Goal: Task Accomplishment & Management: Manage account settings

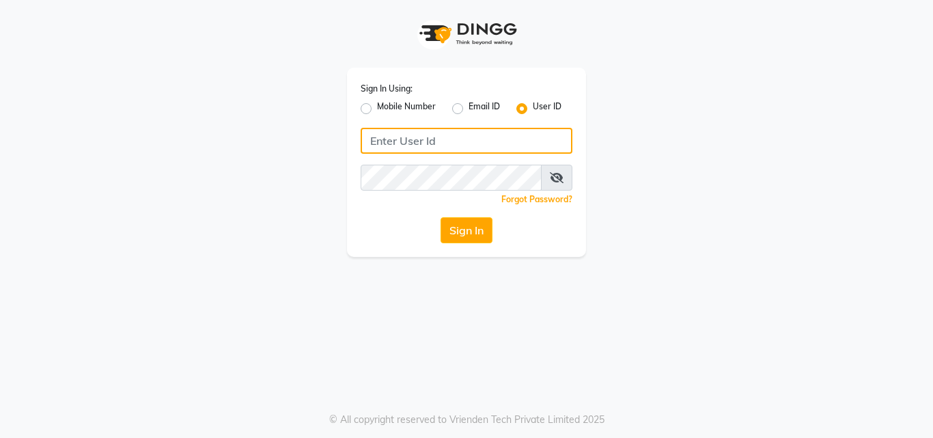
click at [475, 145] on input "Username" at bounding box center [467, 141] width 212 height 26
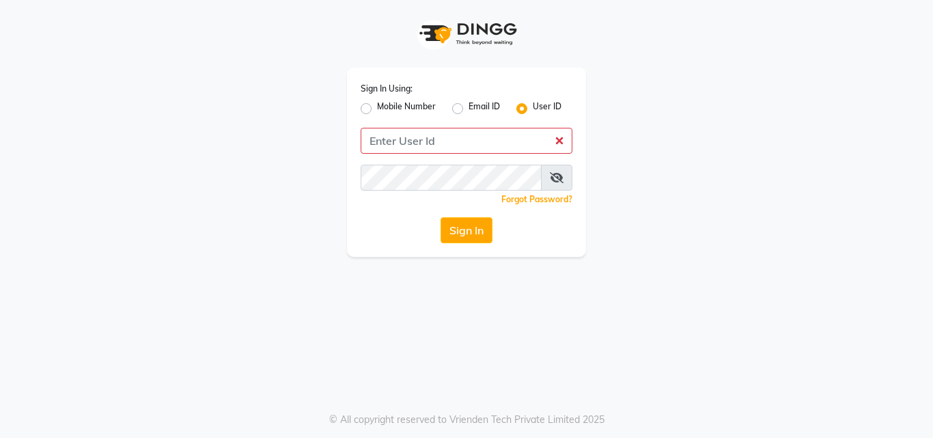
click at [377, 107] on label "Mobile Number" at bounding box center [406, 108] width 59 height 16
click at [377, 107] on input "Mobile Number" at bounding box center [381, 104] width 9 height 9
radio input "true"
radio input "false"
click at [469, 107] on label "Email ID" at bounding box center [484, 108] width 31 height 16
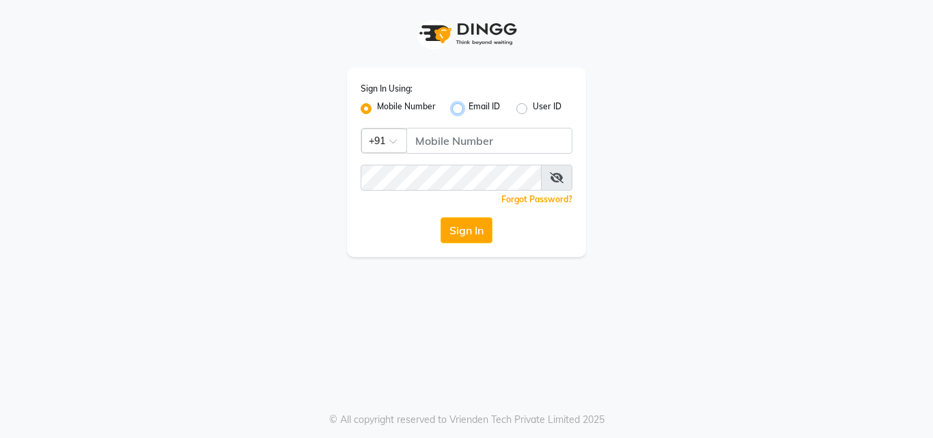
click at [469, 107] on input "Email ID" at bounding box center [473, 104] width 9 height 9
radio input "true"
radio input "false"
click at [533, 105] on label "User ID" at bounding box center [547, 108] width 29 height 16
click at [533, 105] on input "User ID" at bounding box center [537, 104] width 9 height 9
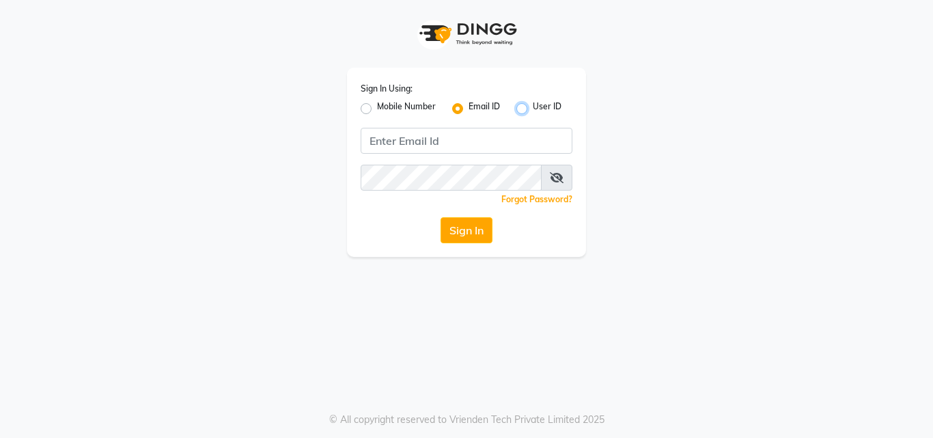
radio input "true"
radio input "false"
click at [477, 229] on button "Sign In" at bounding box center [467, 230] width 52 height 26
drag, startPoint x: 163, startPoint y: 238, endPoint x: 161, endPoint y: 210, distance: 27.5
click at [163, 237] on div "Sign In Using: Mobile Number Email ID User ID Remember me Forgot Password? Sign…" at bounding box center [466, 128] width 779 height 257
